Goal: Check status: Check status

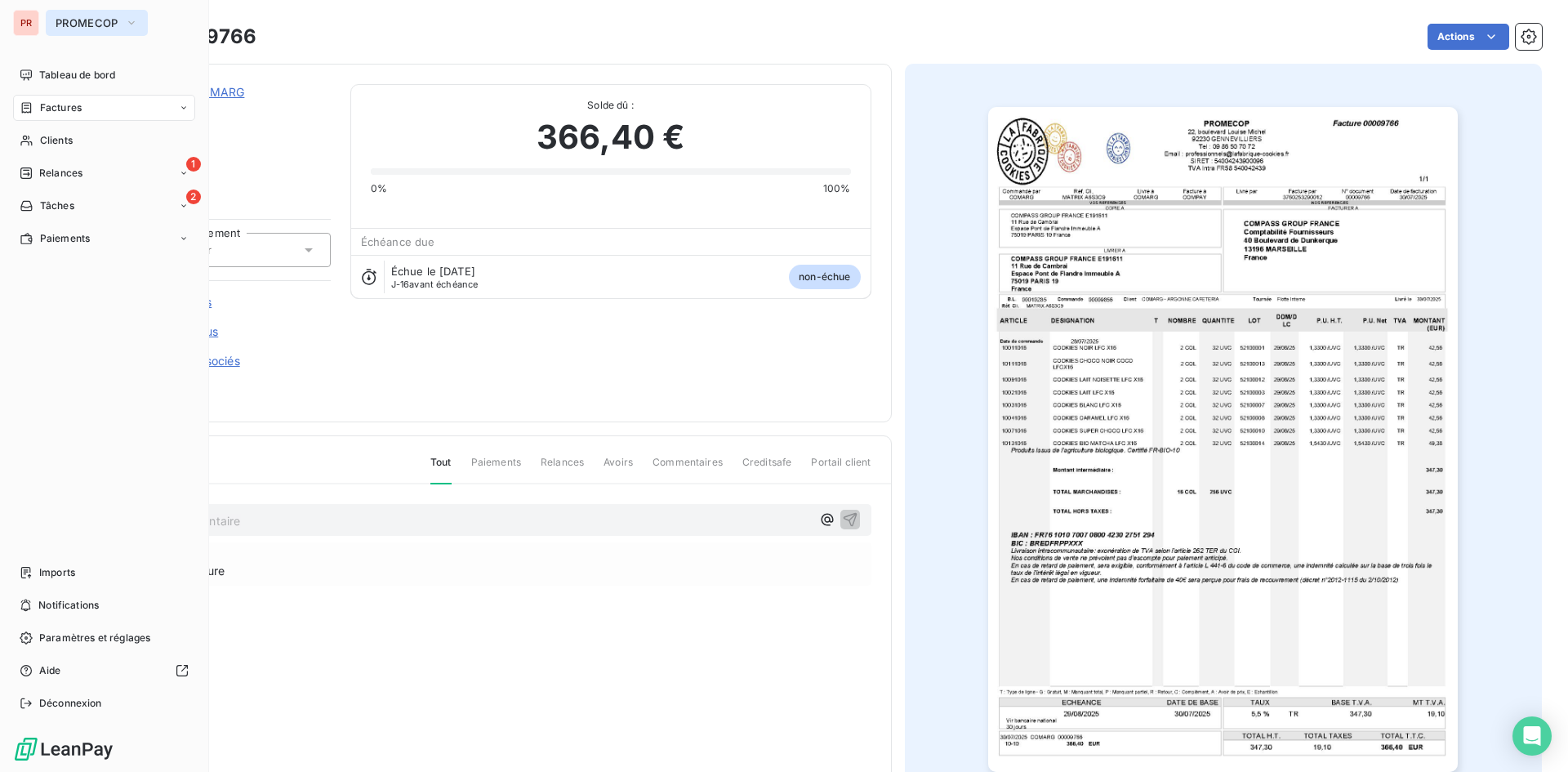
click at [115, 19] on span "PROMECOP" at bounding box center [87, 23] width 63 height 13
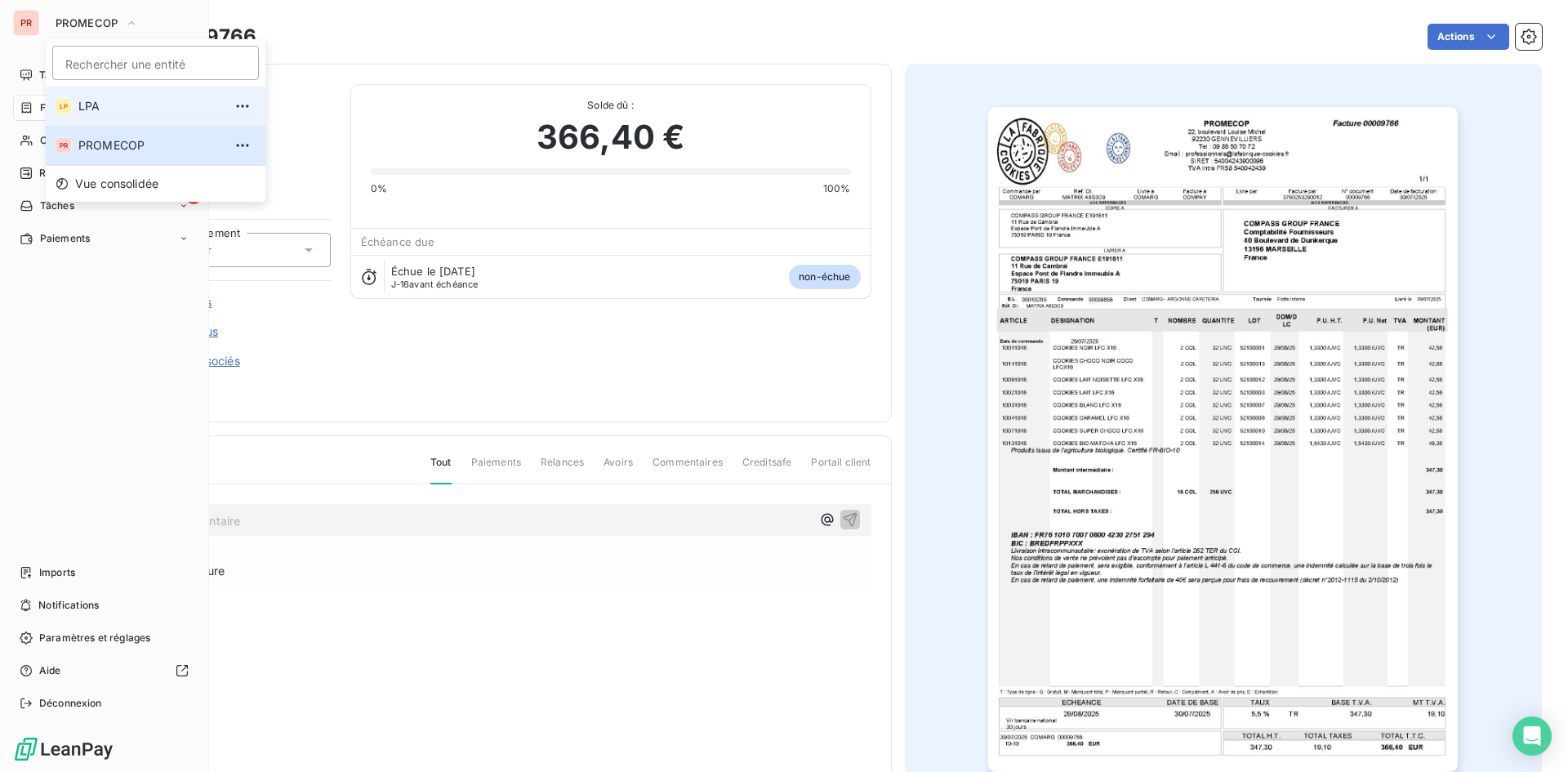
click at [85, 111] on span "LPA" at bounding box center [150, 106] width 145 height 16
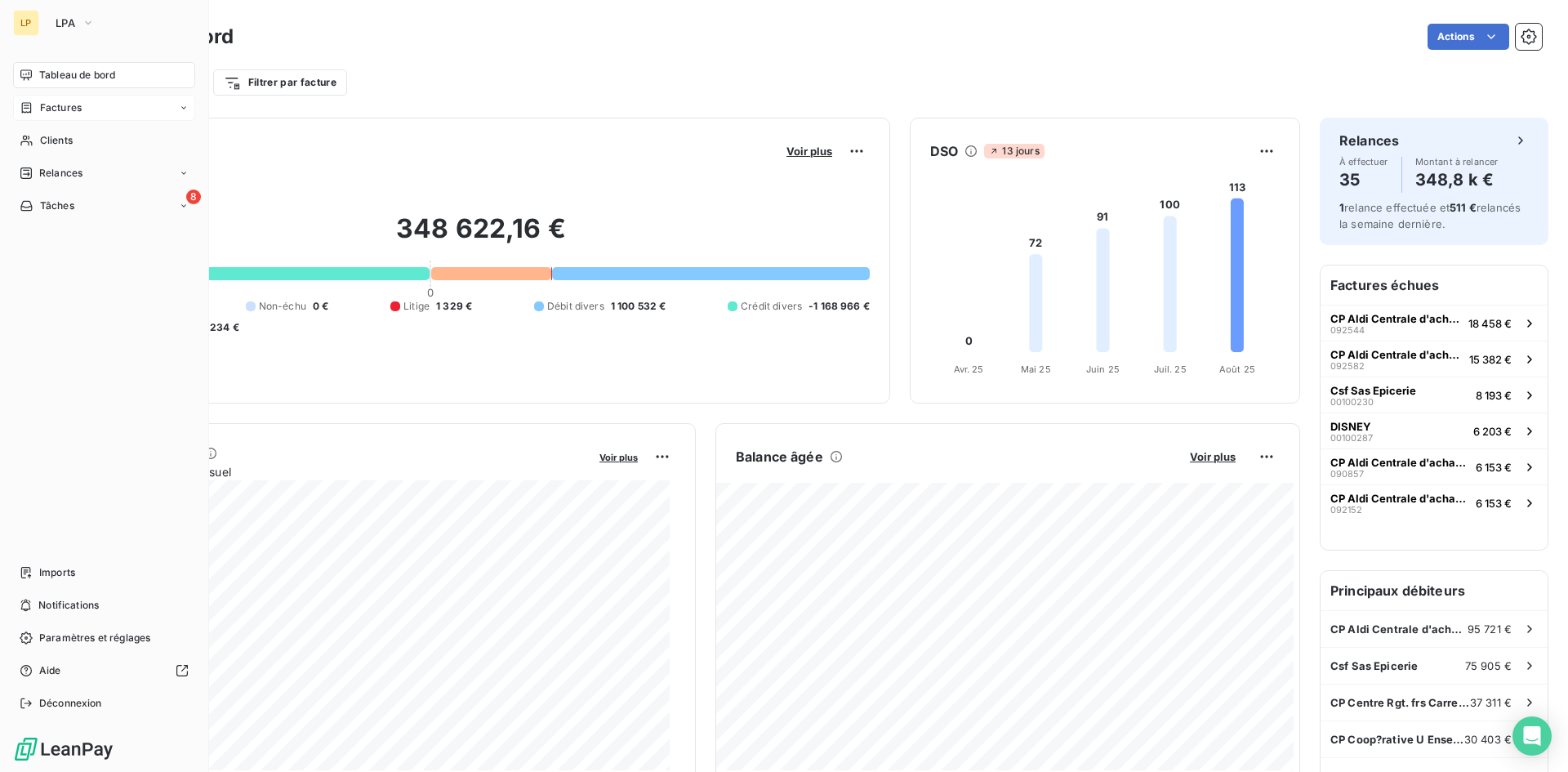
click at [72, 108] on span "Factures" at bounding box center [61, 108] width 42 height 14
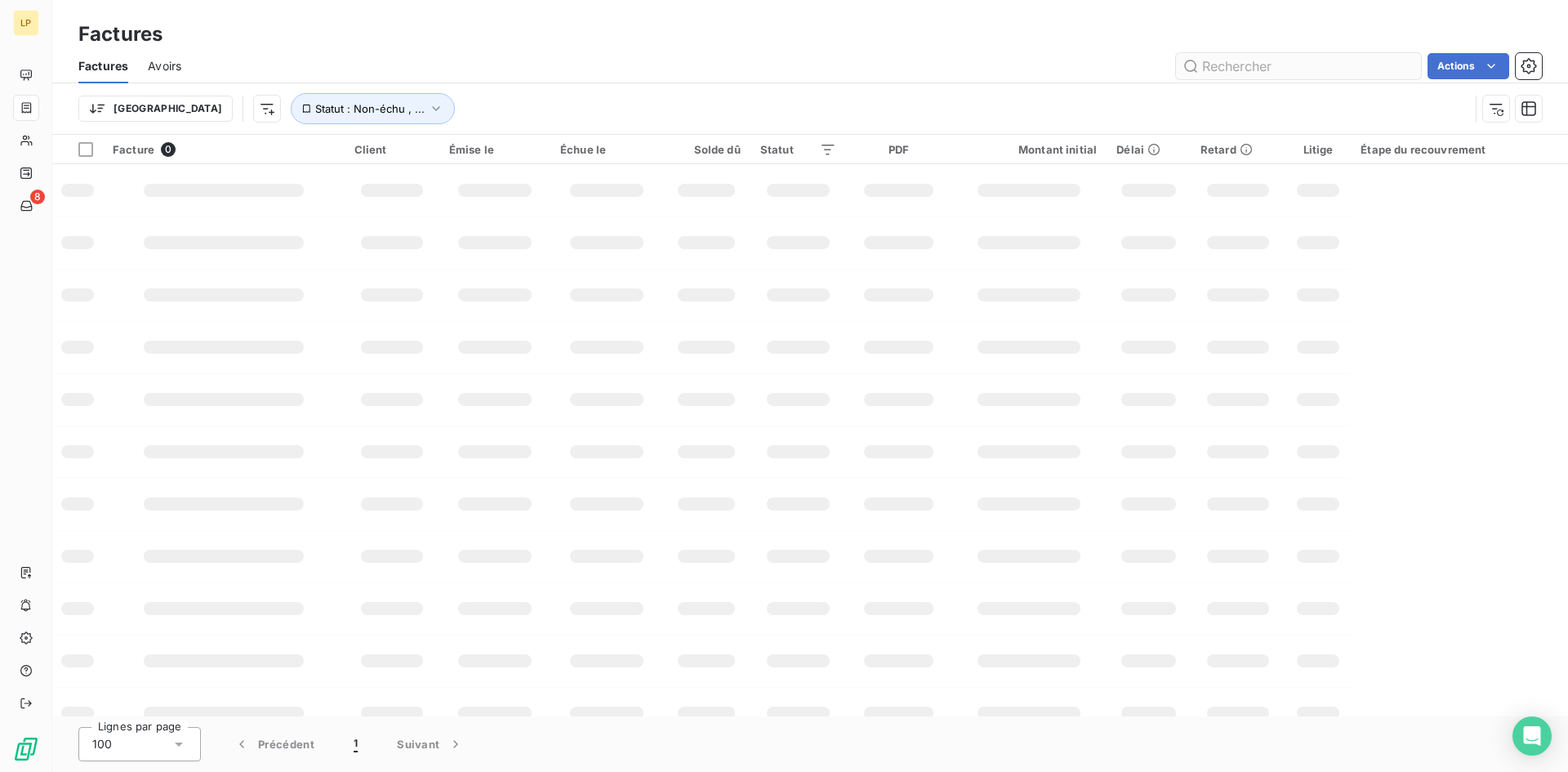
click at [1279, 66] on input "text" at bounding box center [1298, 66] width 245 height 26
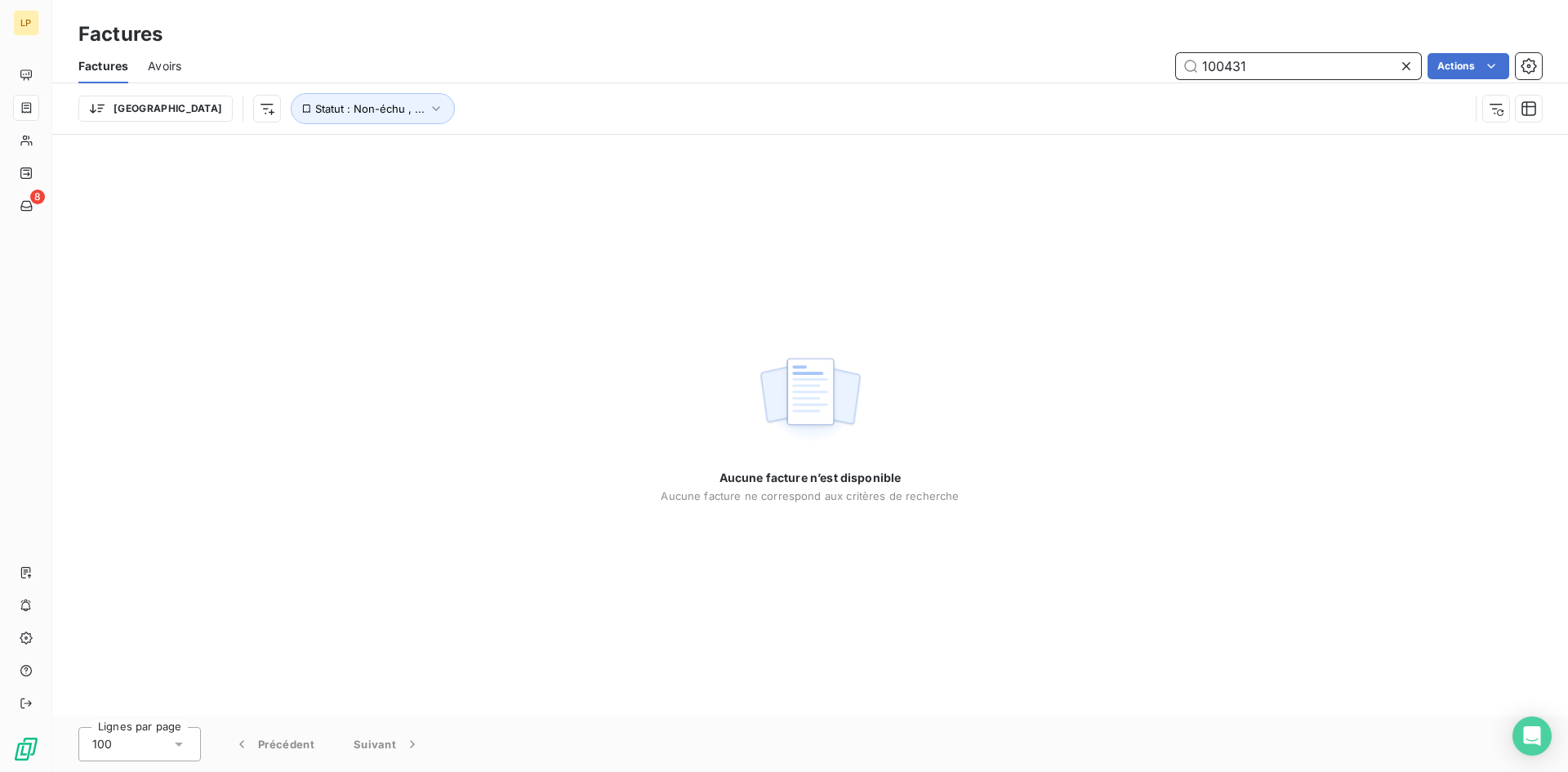
click at [1268, 61] on input "100431" at bounding box center [1298, 66] width 245 height 26
type input "100431"
drag, startPoint x: 1268, startPoint y: 61, endPoint x: 1136, endPoint y: 61, distance: 132.0
click at [1136, 61] on div "100431 Actions" at bounding box center [871, 66] width 1341 height 26
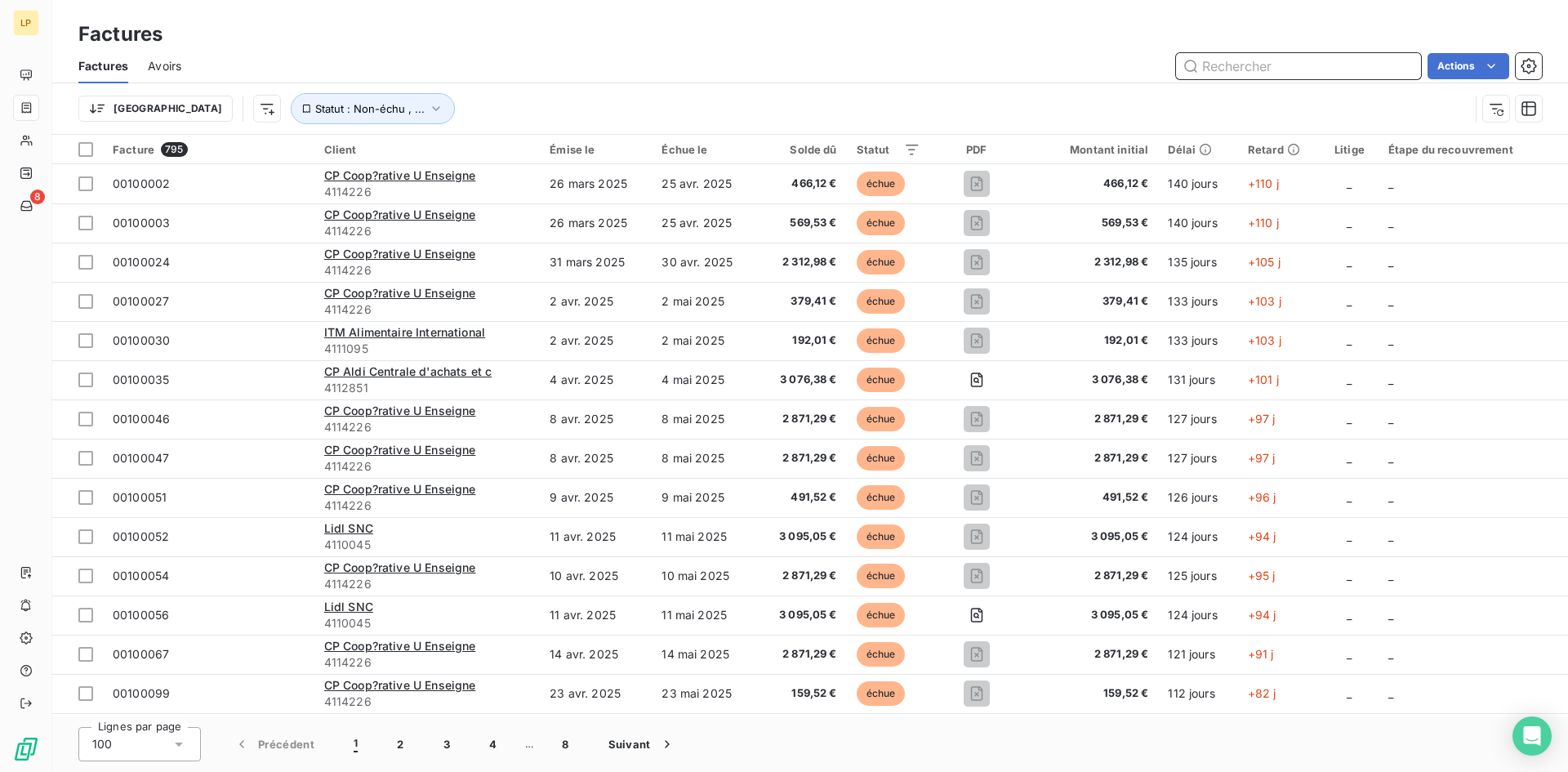
click at [1259, 53] on input "text" at bounding box center [1298, 66] width 245 height 26
click at [315, 107] on span "Statut : Non-échu , ..." at bounding box center [369, 109] width 109 height 13
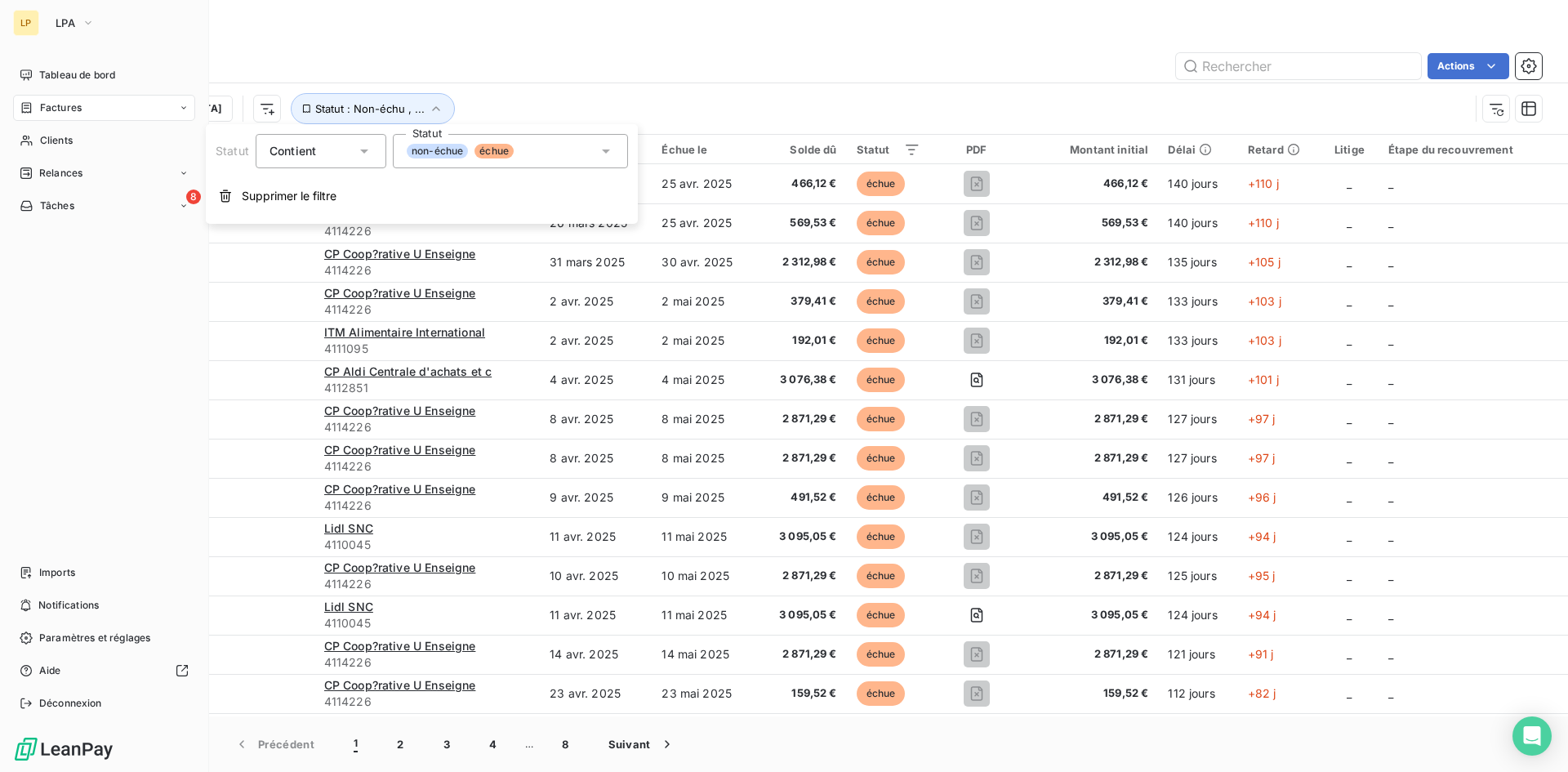
click at [38, 117] on div "Factures" at bounding box center [104, 108] width 182 height 26
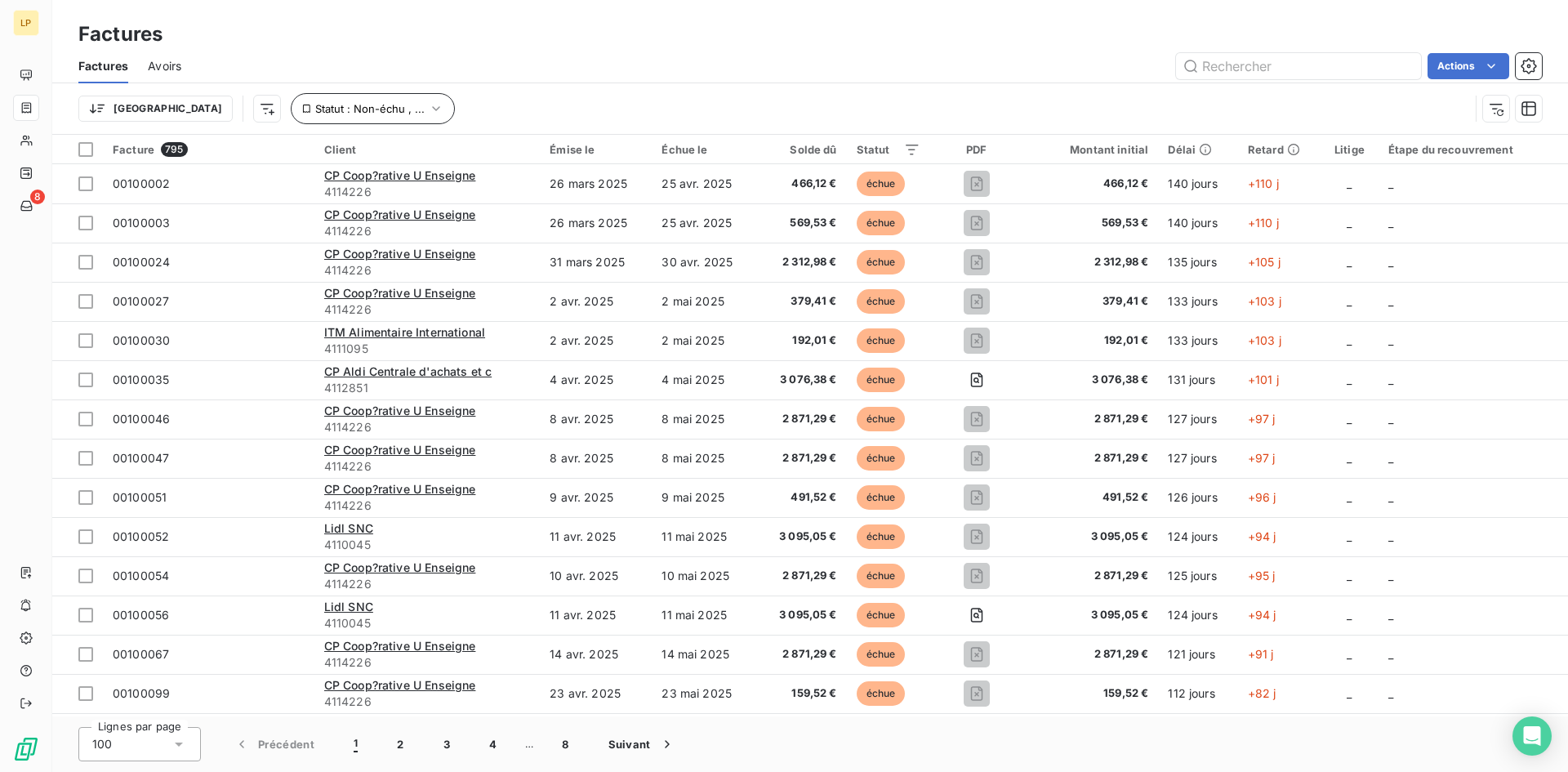
click at [304, 93] on div "Trier Statut : Non-échu , ..." at bounding box center [810, 109] width 1463 height 50
click at [362, 111] on button "Statut : Non-échu , ..." at bounding box center [373, 109] width 165 height 31
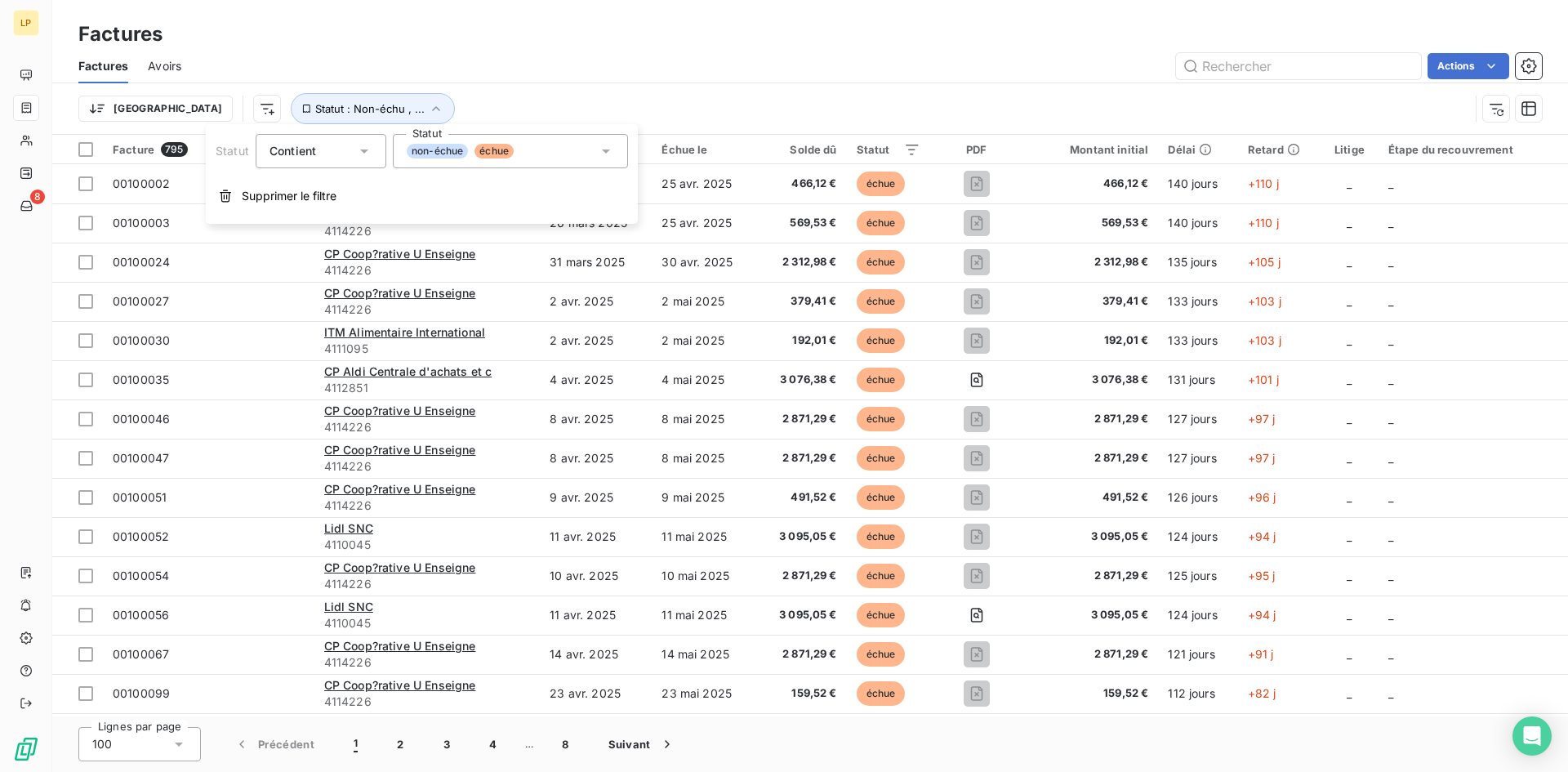
click at [616, 148] on div "non-échue échue" at bounding box center [510, 151] width 235 height 34
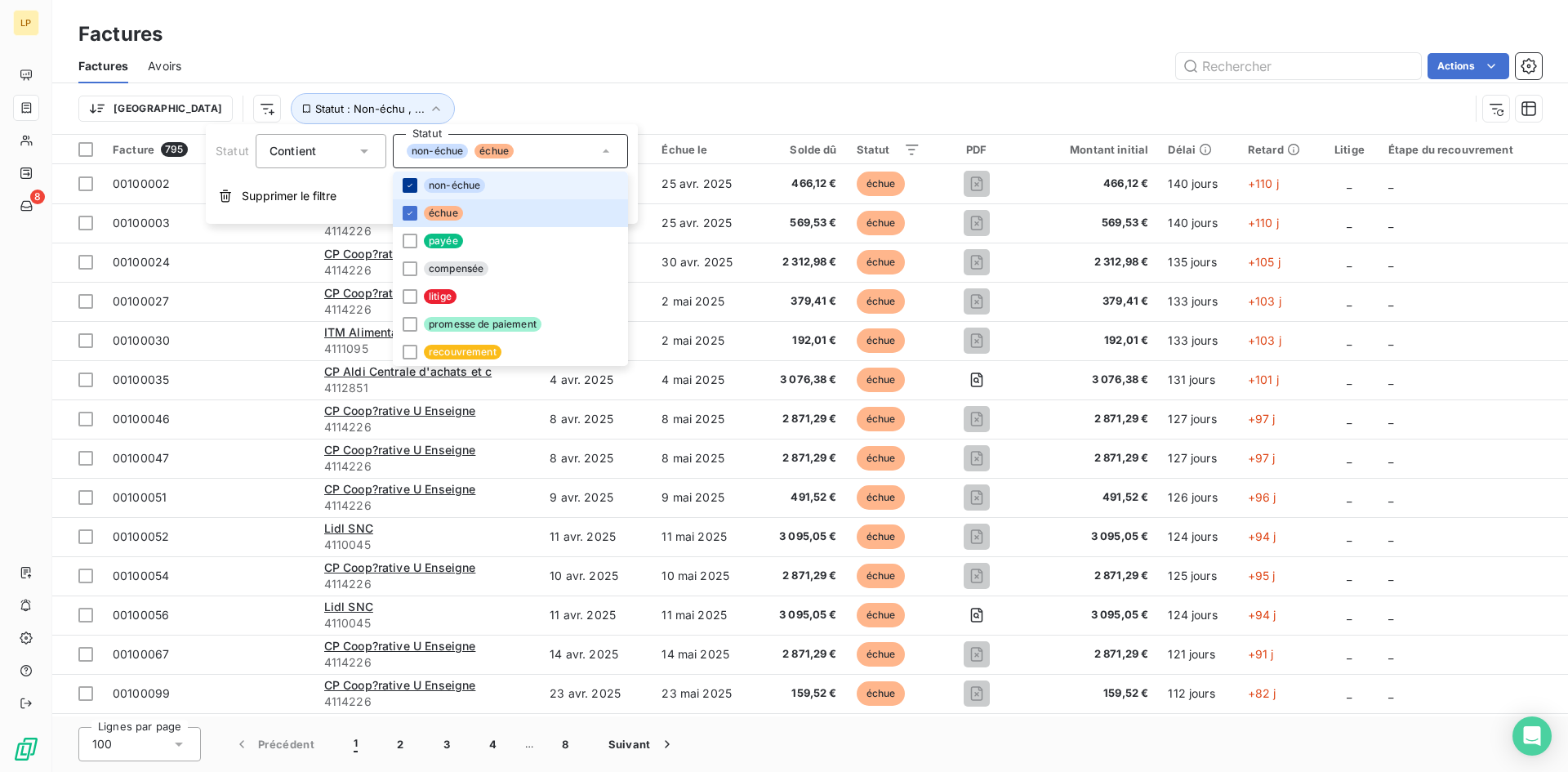
click at [406, 182] on icon at bounding box center [410, 186] width 10 height 10
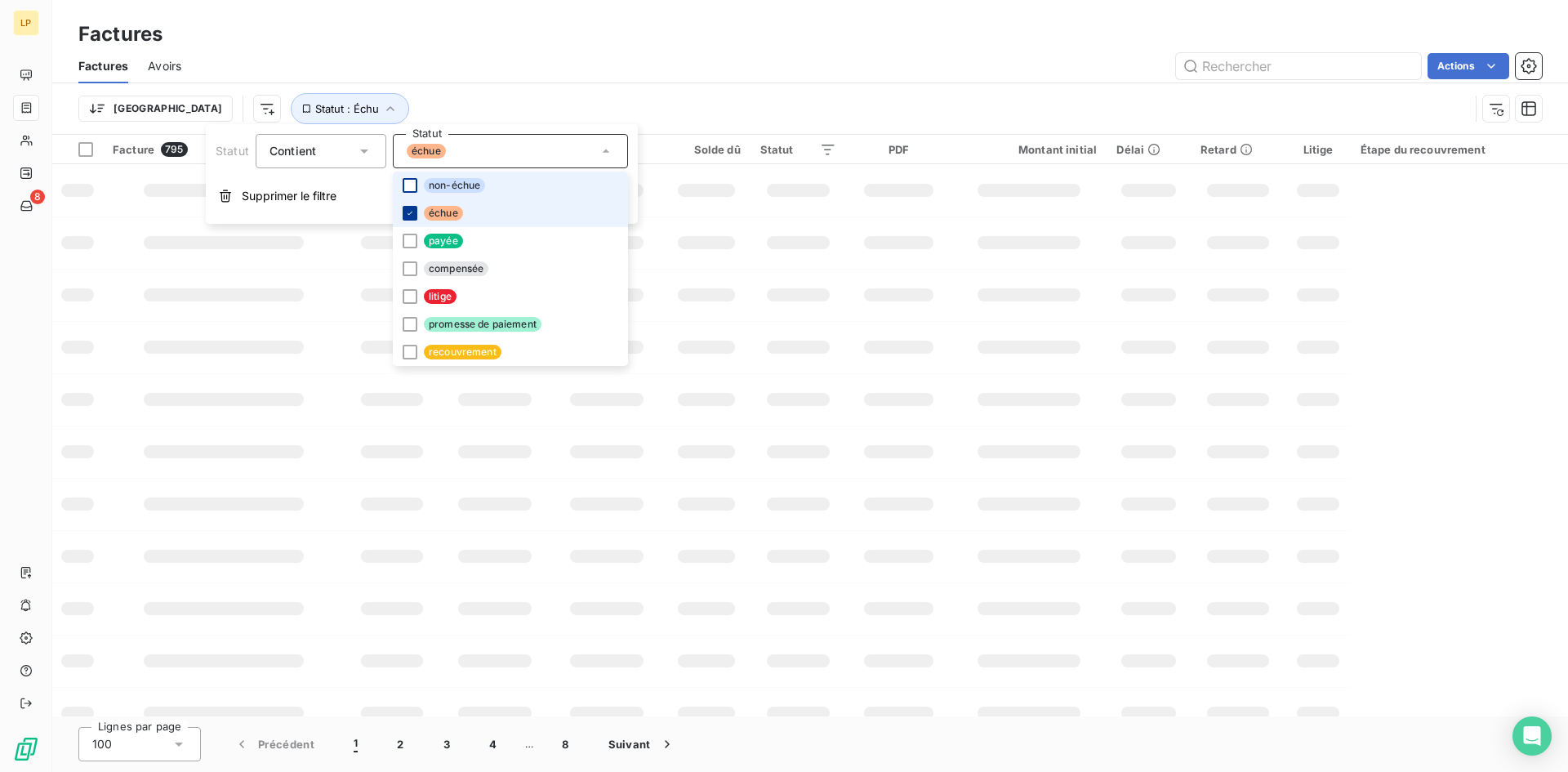
click at [416, 212] on div at bounding box center [409, 212] width 14 height 14
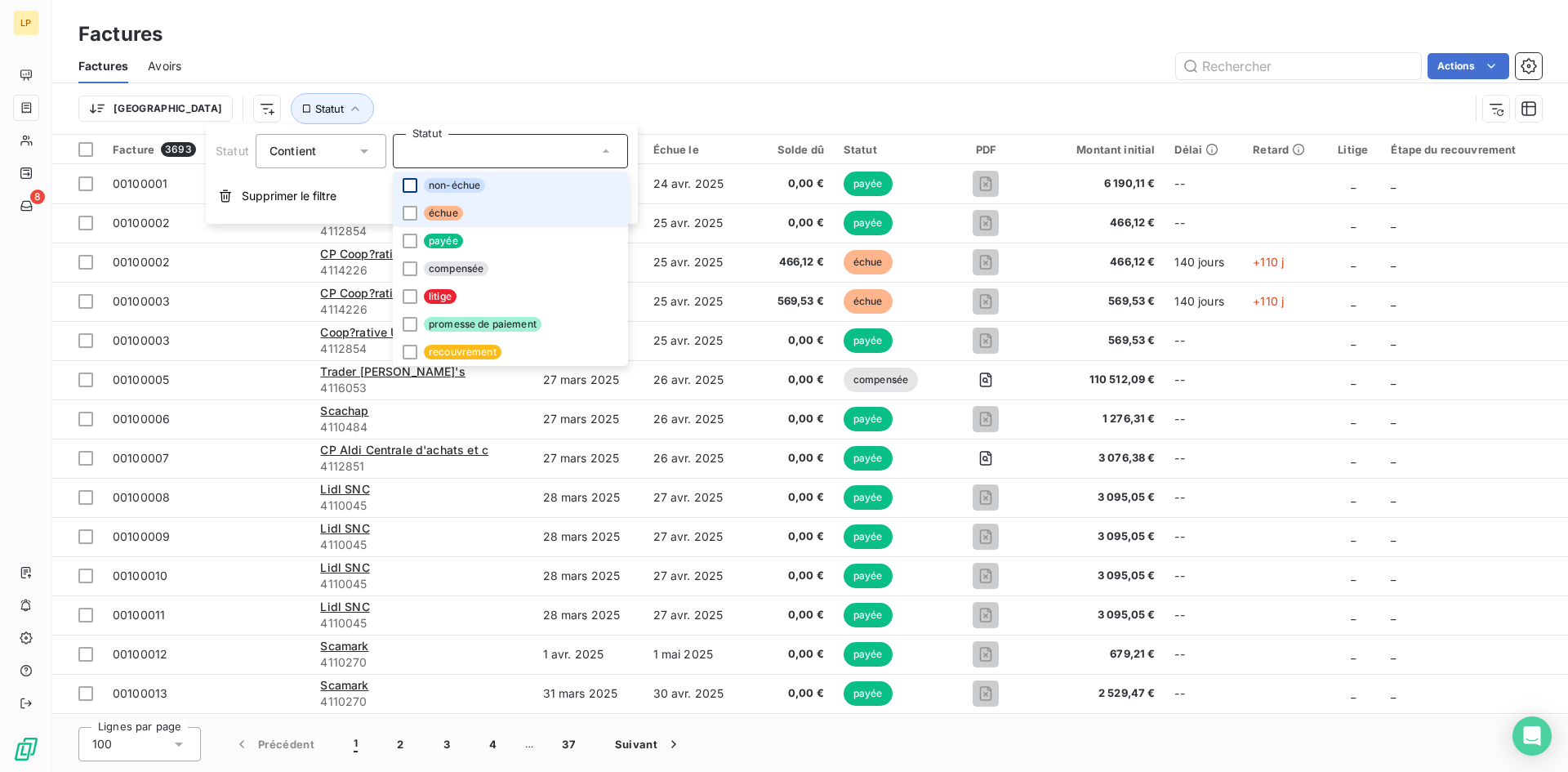
click at [347, 112] on div "Trier Statut" at bounding box center [774, 109] width 1391 height 31
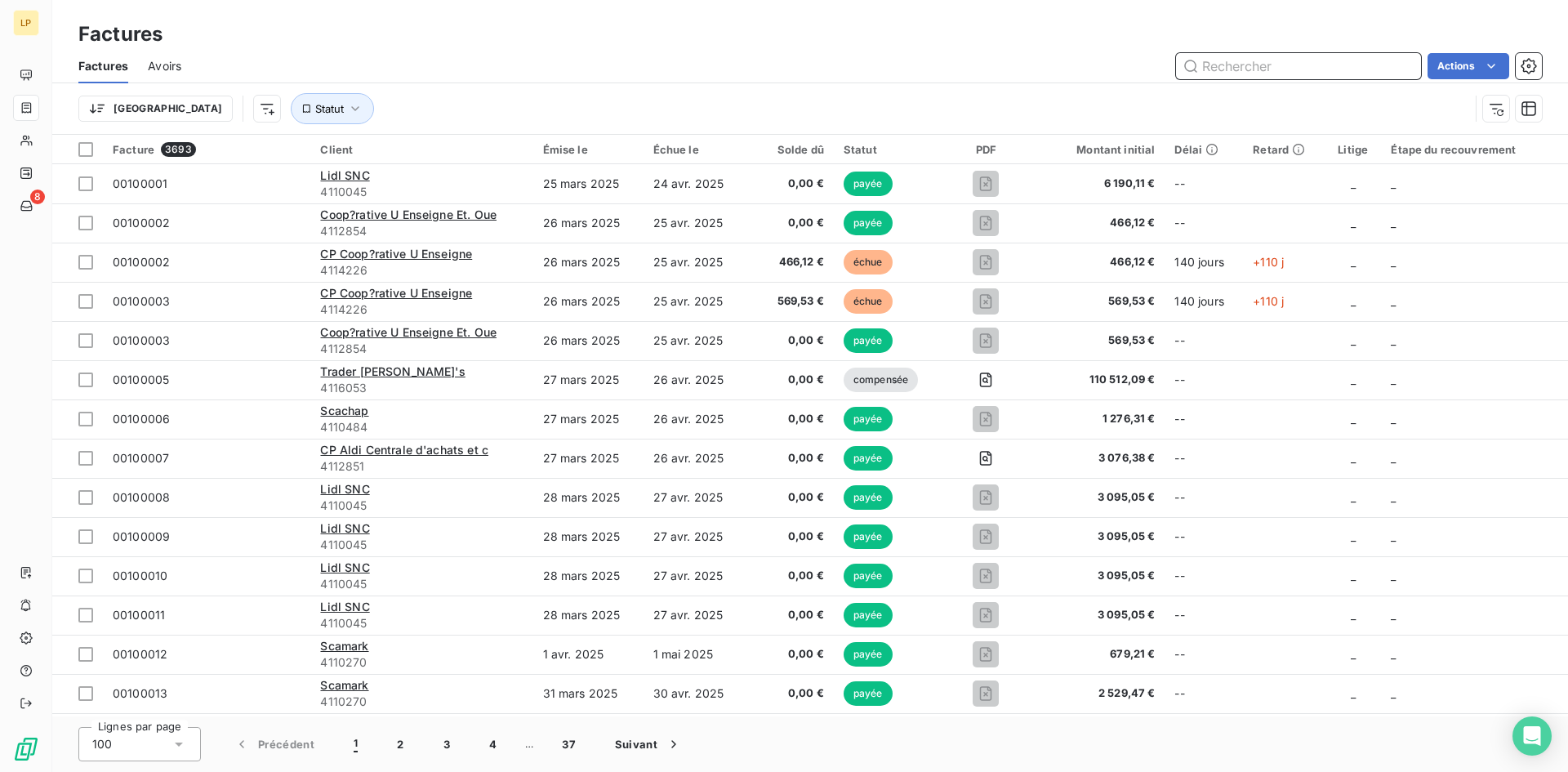
click at [1288, 64] on input "text" at bounding box center [1298, 66] width 245 height 26
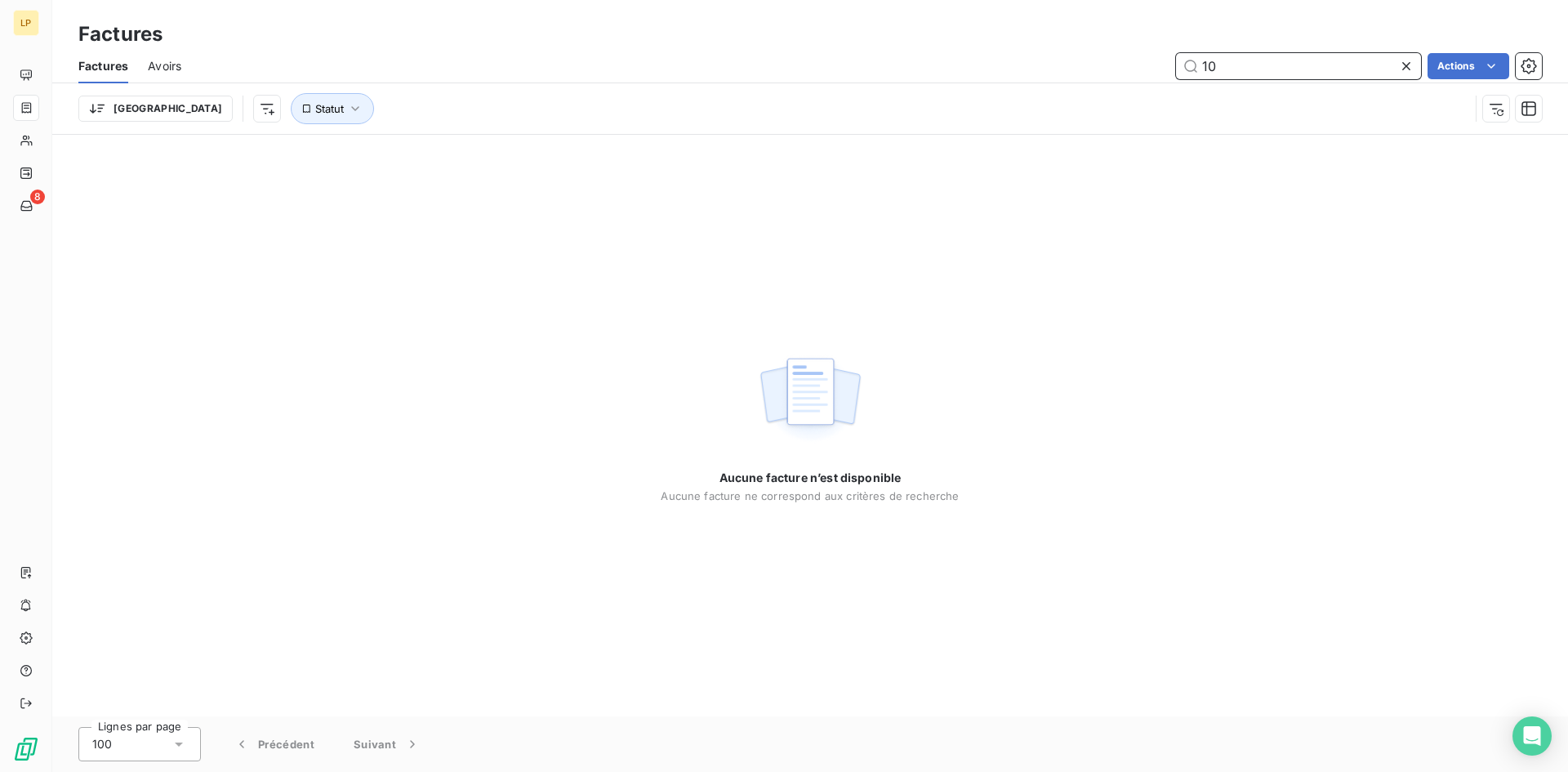
type input "1"
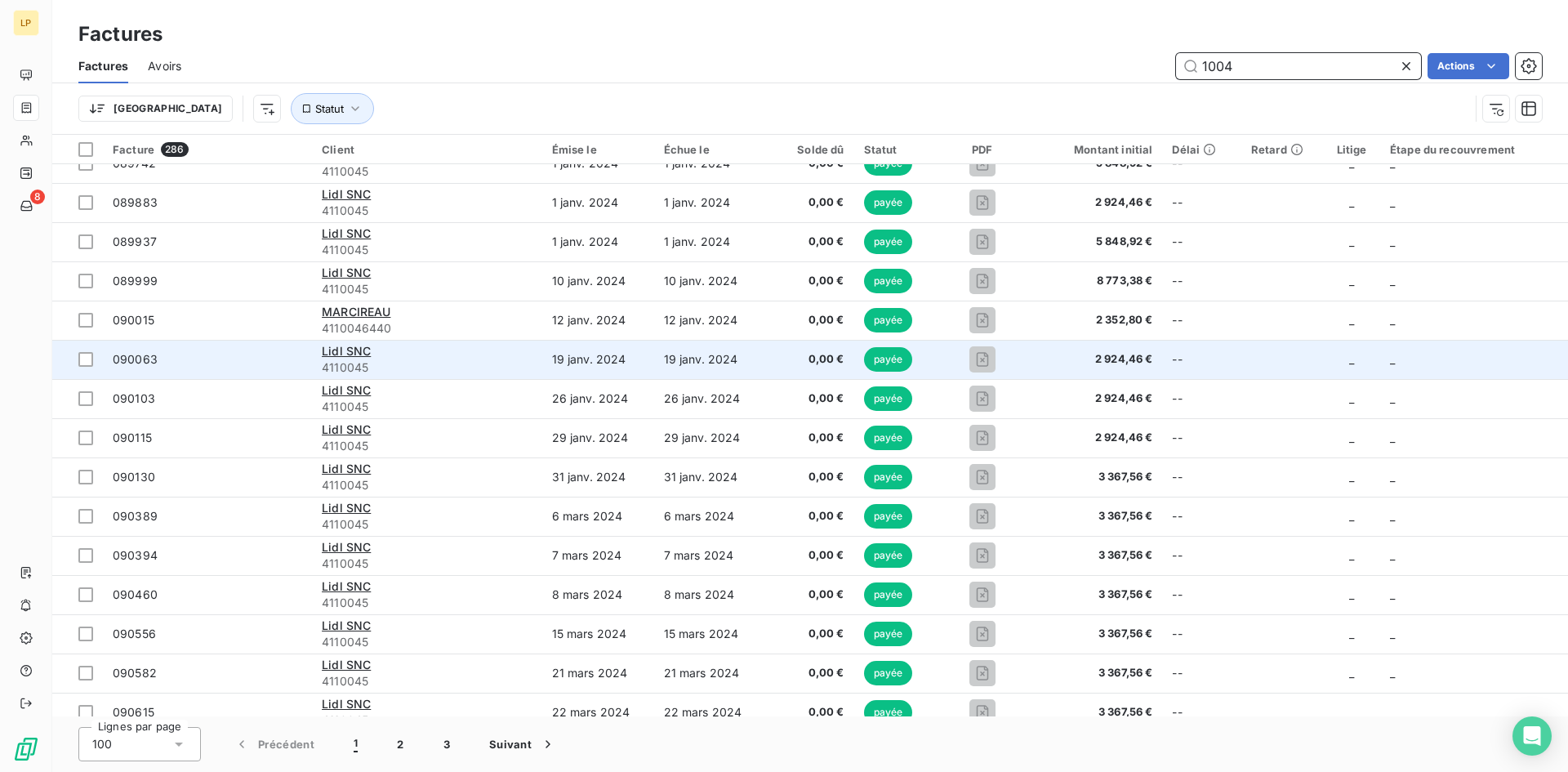
scroll to position [3370, 0]
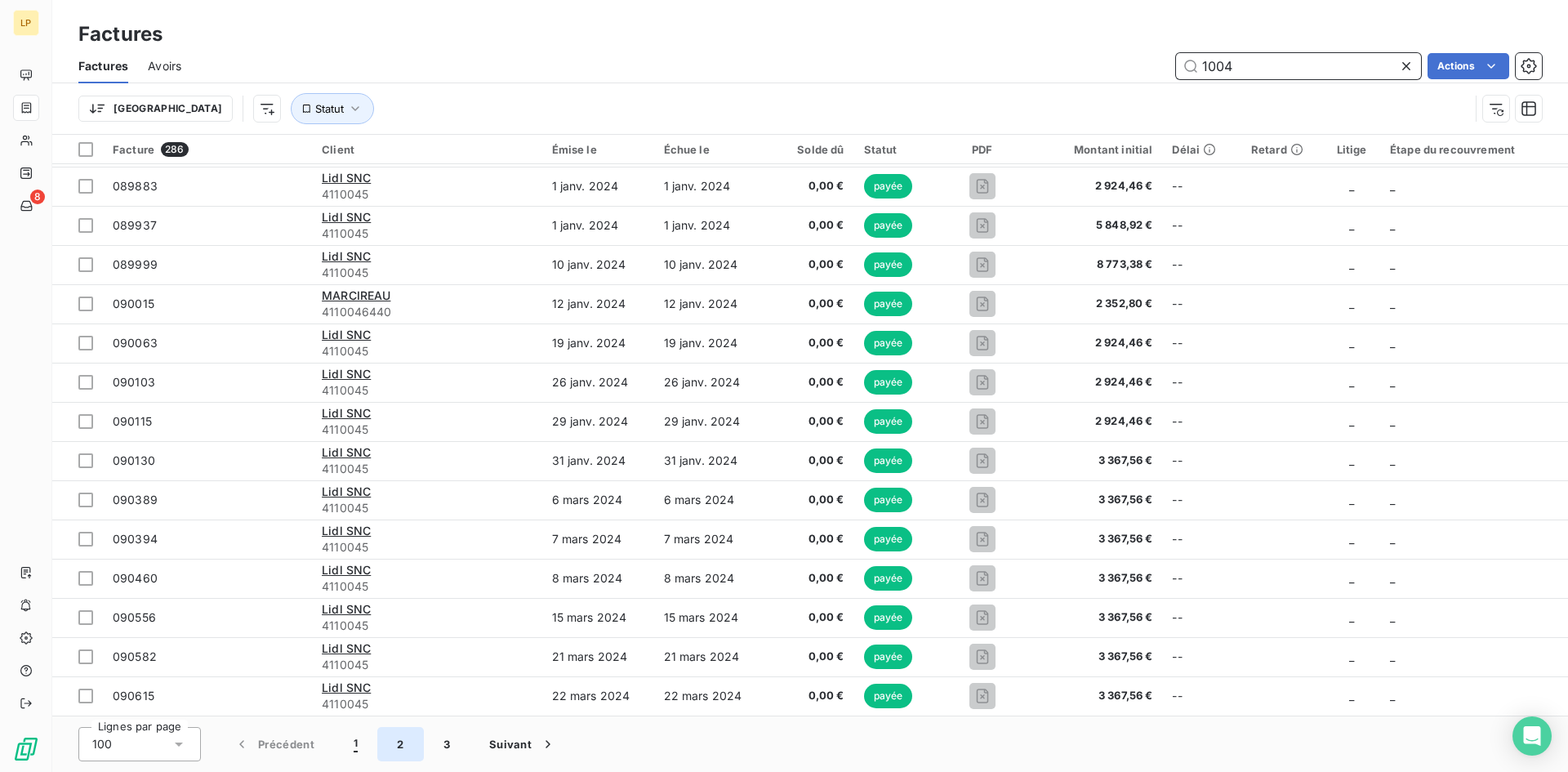
type input "1004"
click at [395, 735] on button "2" at bounding box center [401, 744] width 46 height 34
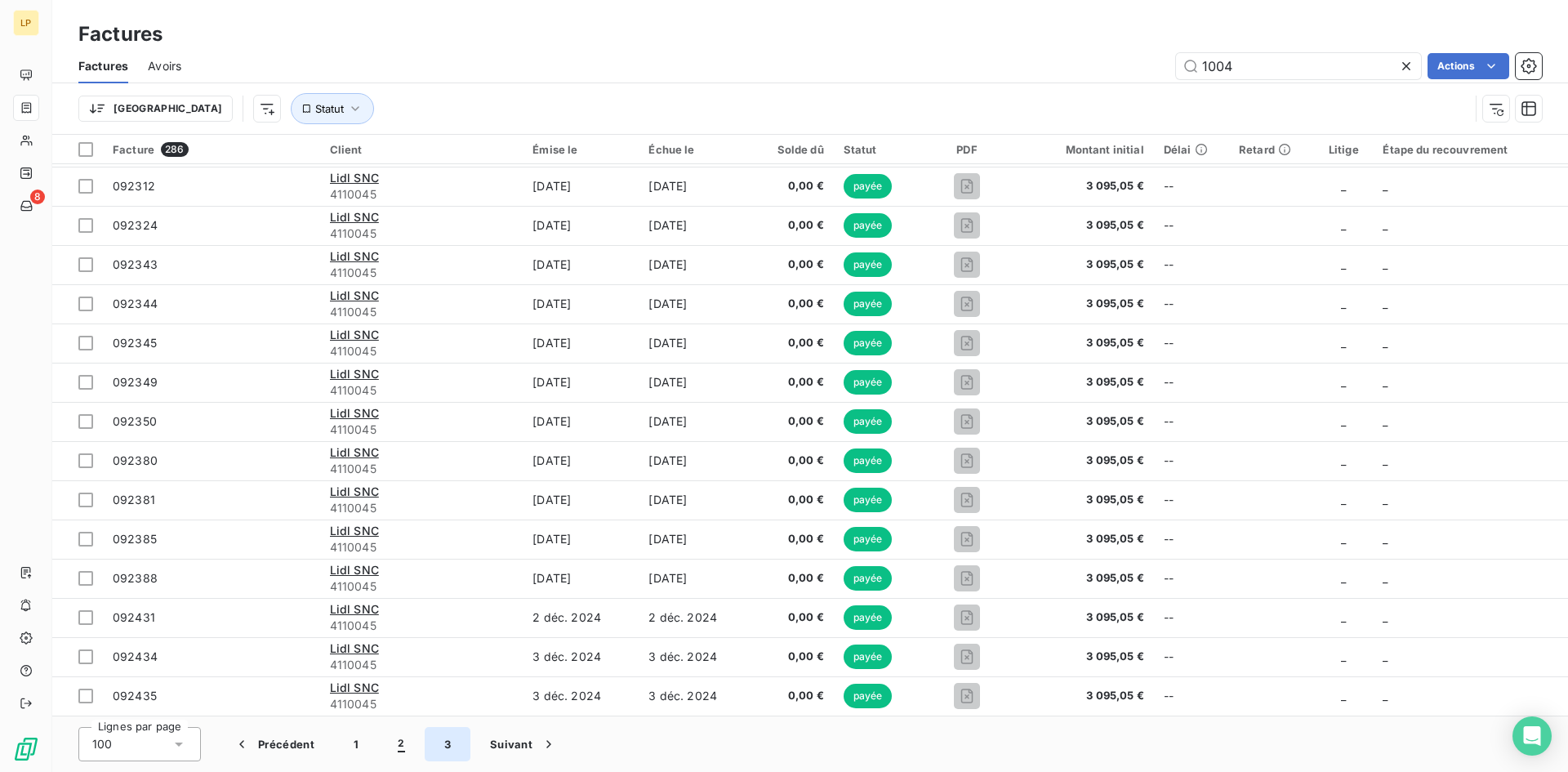
click at [437, 741] on button "3" at bounding box center [447, 744] width 46 height 34
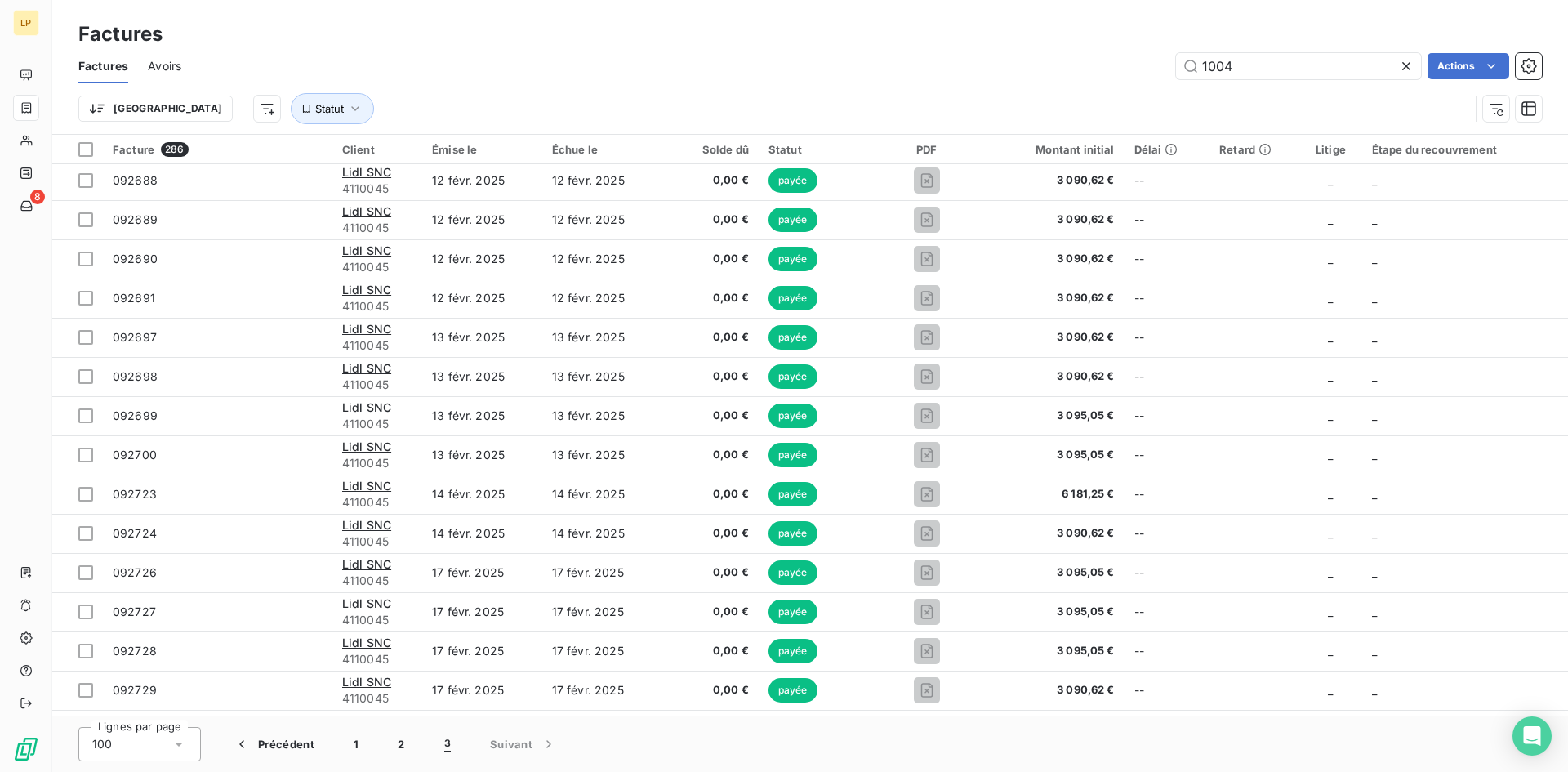
scroll to position [2004, 0]
click at [1401, 71] on icon at bounding box center [1405, 66] width 16 height 16
